Goal: Information Seeking & Learning: Learn about a topic

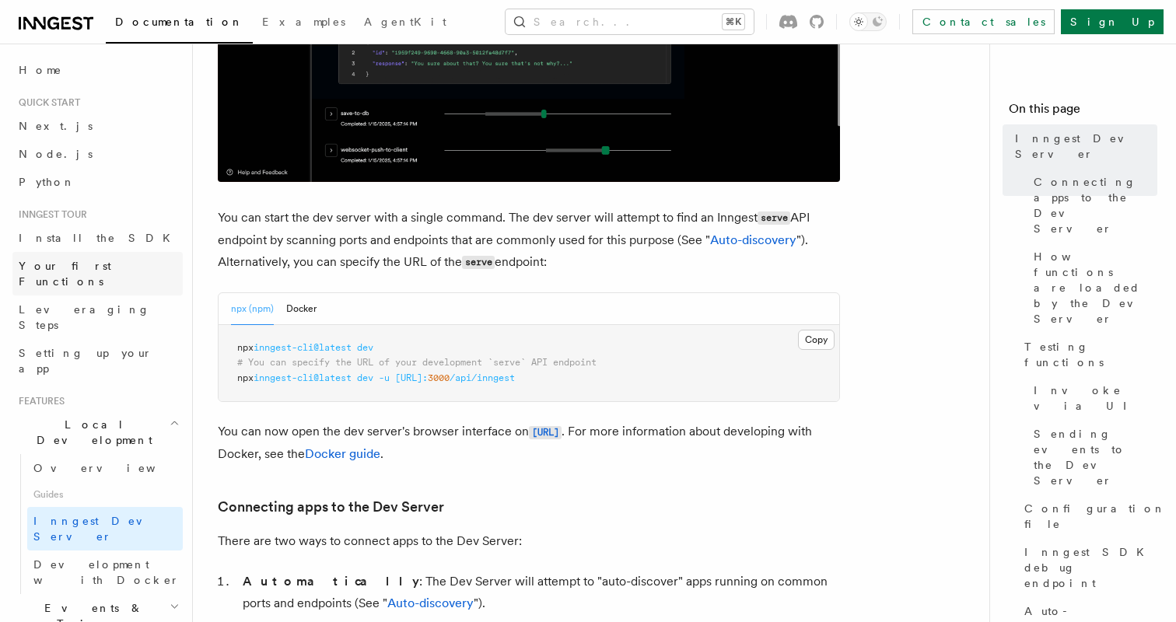
click at [48, 267] on span "Your first Functions" at bounding box center [65, 274] width 93 height 28
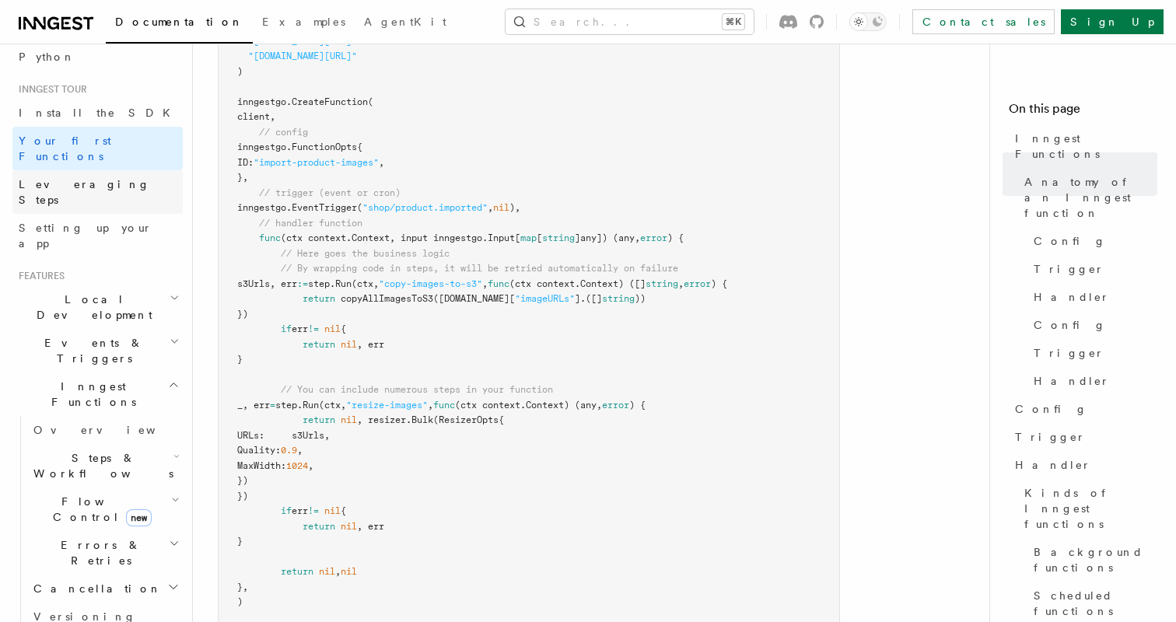
scroll to position [130, 0]
click at [68, 446] on span "Steps & Workflows" at bounding box center [100, 461] width 146 height 31
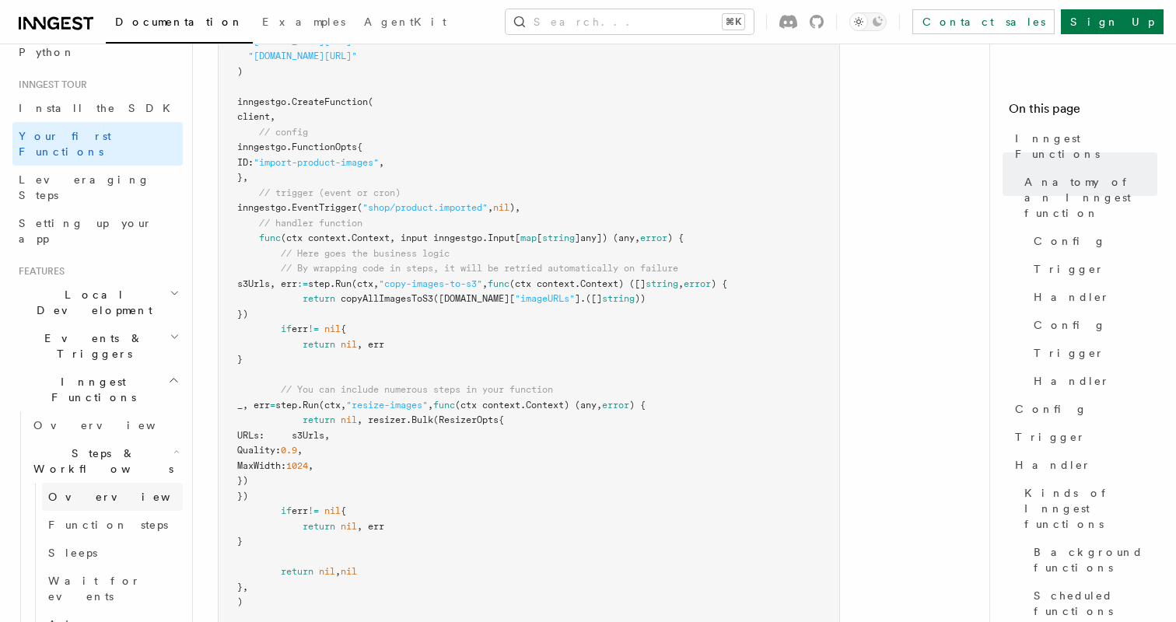
click at [75, 491] on span "Overview" at bounding box center [128, 497] width 160 height 12
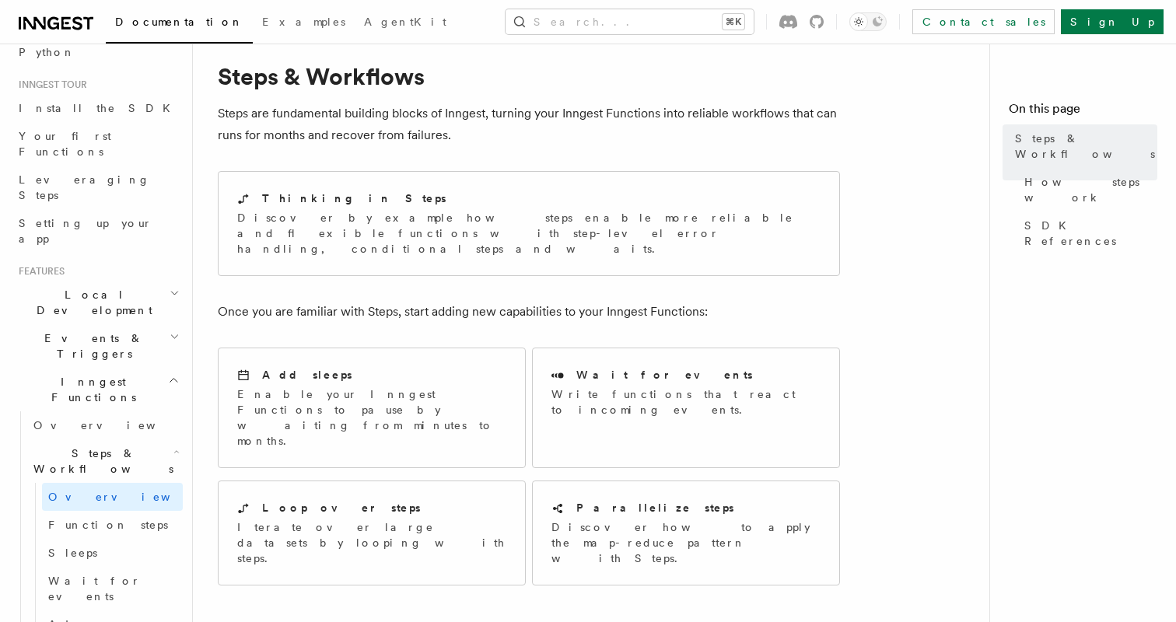
scroll to position [44, 0]
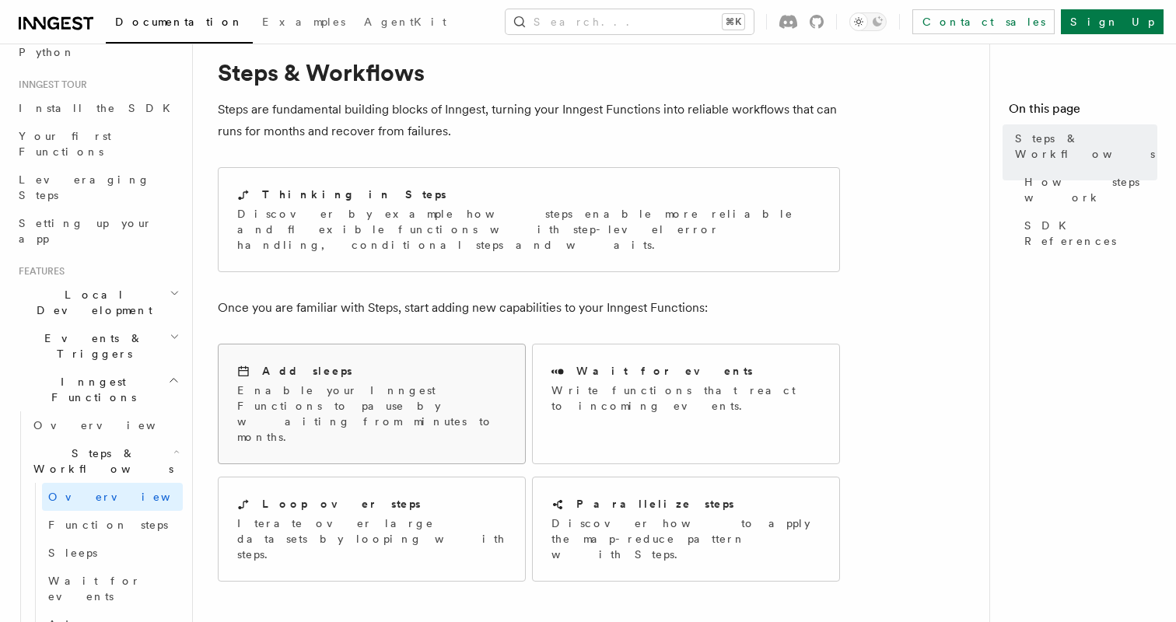
click at [339, 383] on p "Enable your Inngest Functions to pause by waiting from minutes to months." at bounding box center [371, 414] width 269 height 62
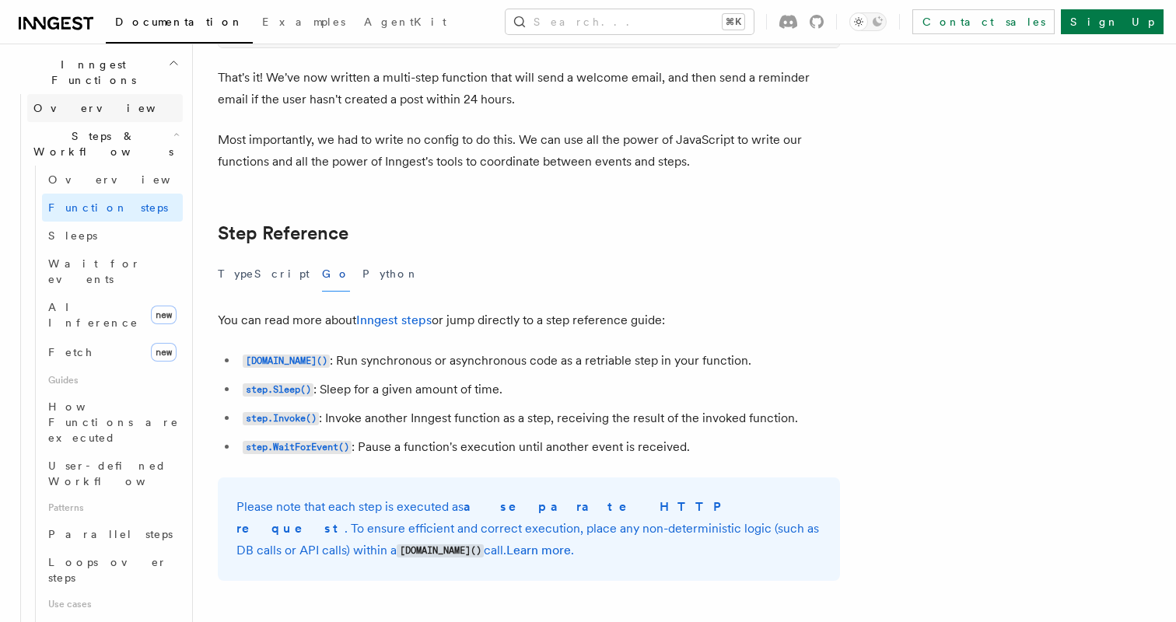
scroll to position [457, 0]
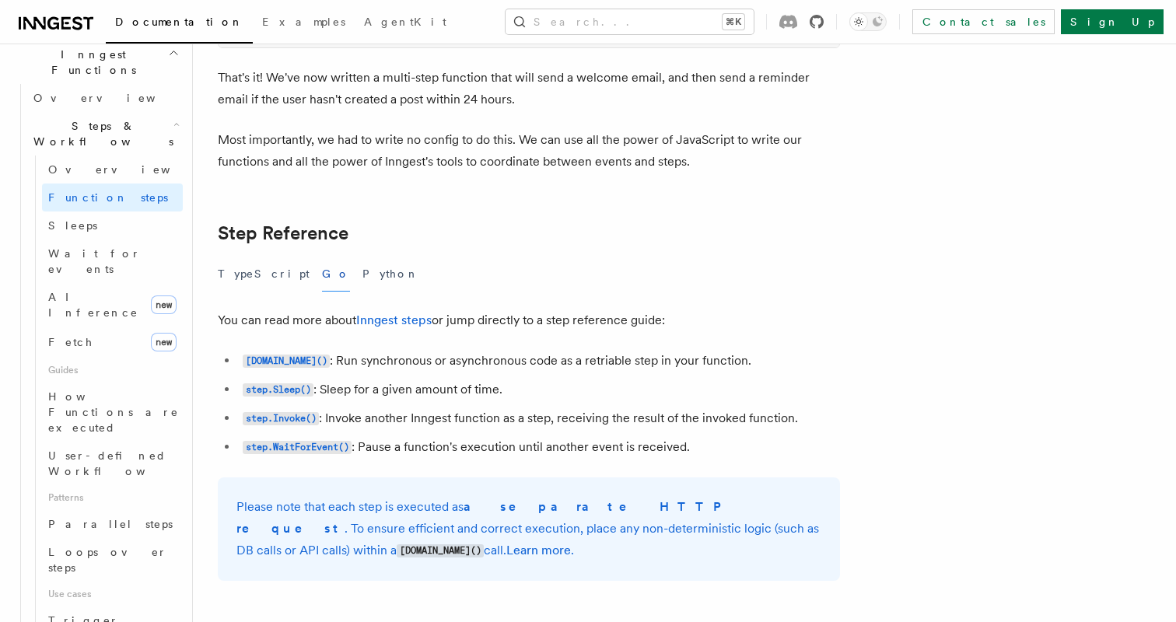
click at [823, 21] on icon at bounding box center [816, 22] width 14 height 14
